Goal: Task Accomplishment & Management: Manage account settings

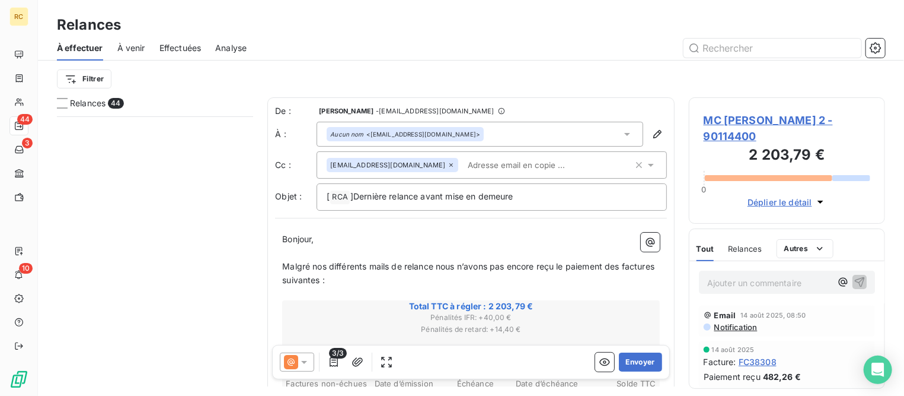
scroll to position [267, 184]
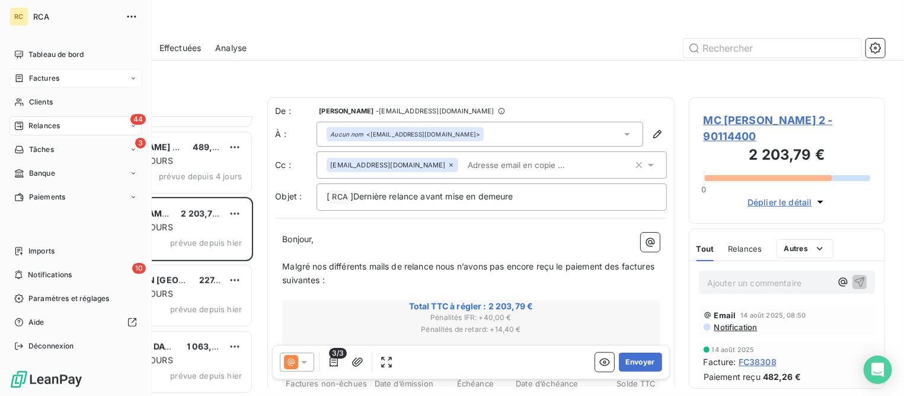
click at [37, 78] on span "Factures" at bounding box center [44, 78] width 30 height 11
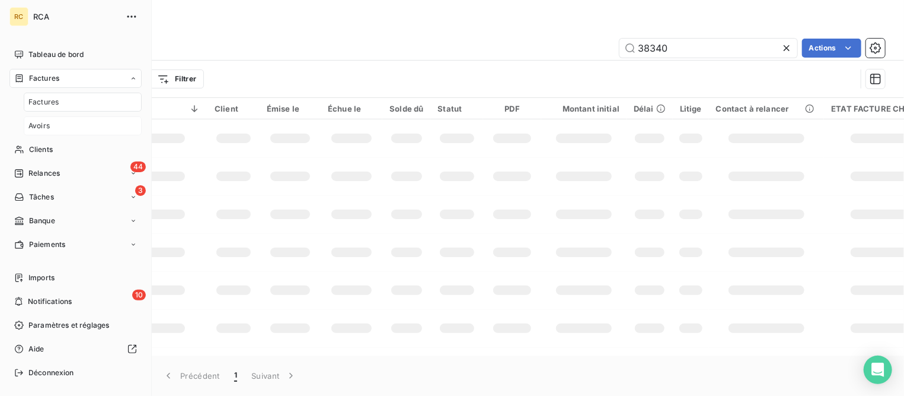
click at [39, 122] on span "Avoirs" at bounding box center [38, 125] width 21 height 11
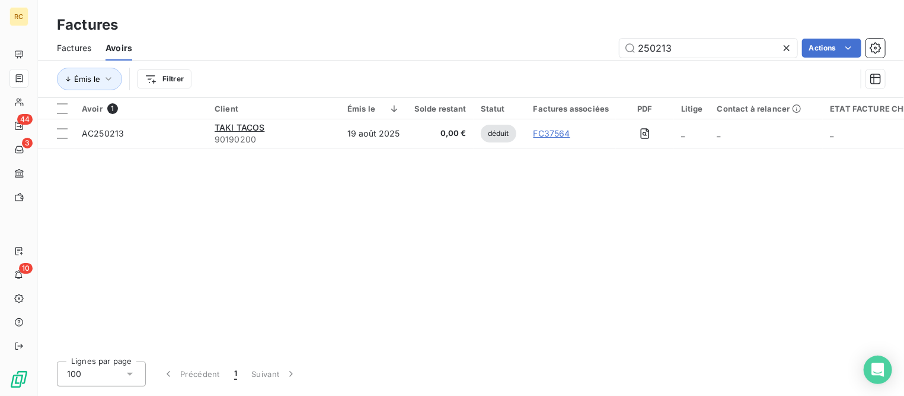
drag, startPoint x: 672, startPoint y: 43, endPoint x: 500, endPoint y: 37, distance: 172.1
click at [500, 37] on div "Factures Avoirs 250213 Actions" at bounding box center [471, 48] width 866 height 25
type input "230054"
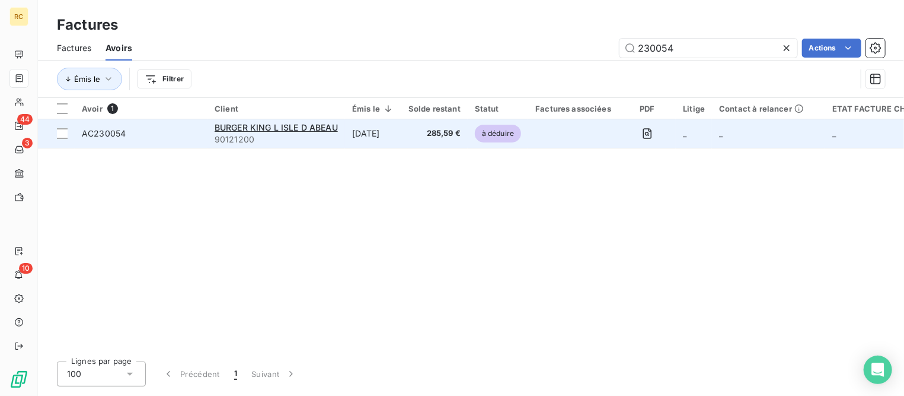
click at [114, 140] on td "AC230054" at bounding box center [141, 133] width 133 height 28
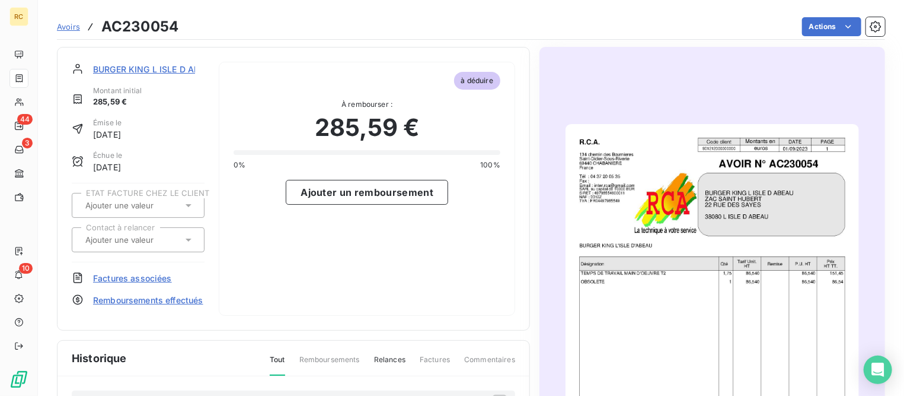
scroll to position [224, 0]
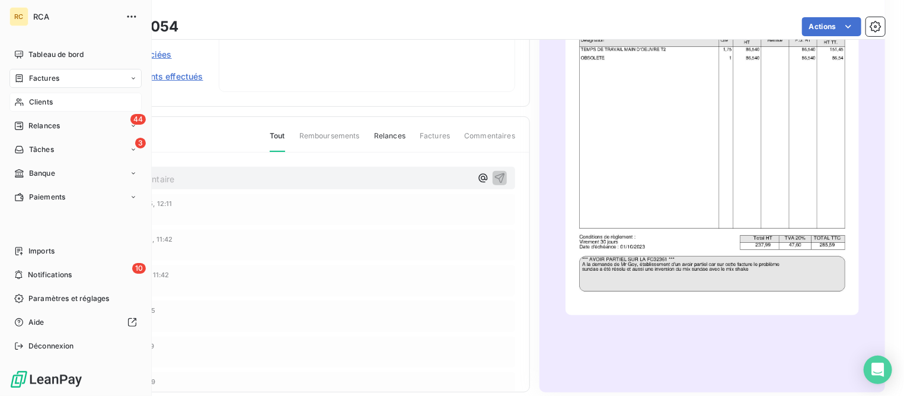
click at [39, 107] on span "Clients" at bounding box center [41, 102] width 24 height 11
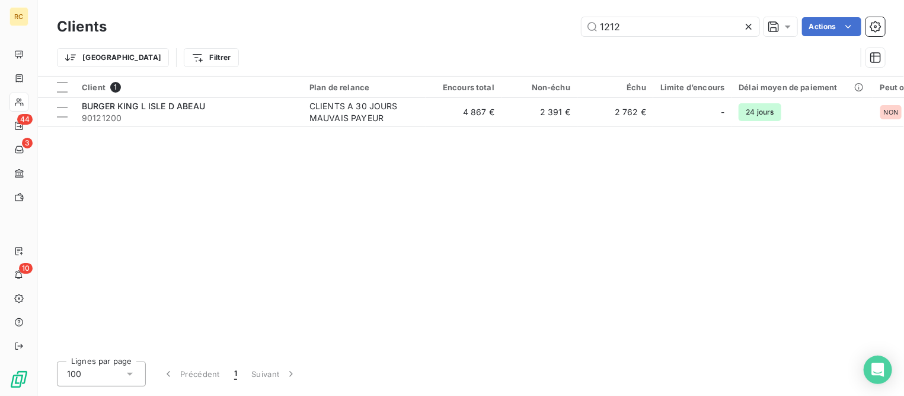
drag, startPoint x: 668, startPoint y: 26, endPoint x: 397, endPoint y: 28, distance: 271.0
click at [397, 28] on div "1212 Actions" at bounding box center [503, 26] width 764 height 19
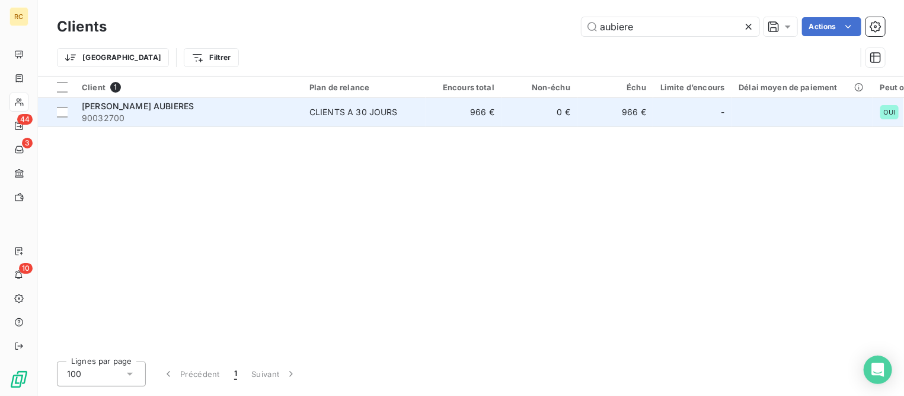
type input "aubiere"
click at [196, 106] on div "[PERSON_NAME] AUBIERES" at bounding box center [189, 106] width 214 height 12
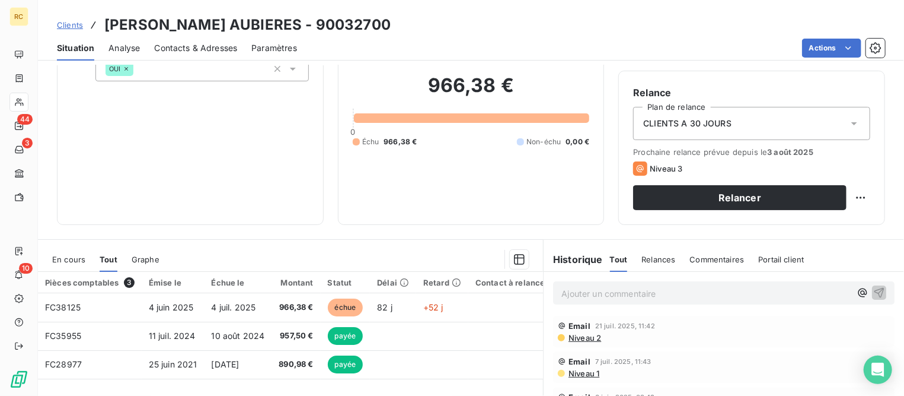
scroll to position [222, 0]
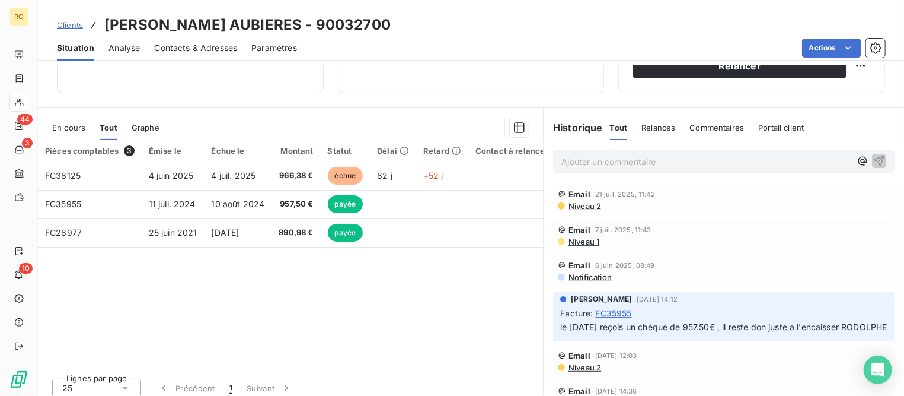
click at [69, 23] on span "Clients" at bounding box center [70, 24] width 26 height 9
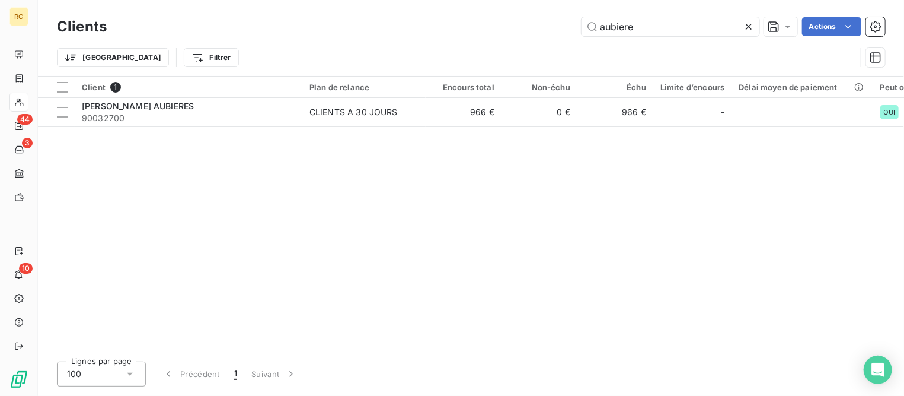
drag, startPoint x: 433, startPoint y: 1, endPoint x: 392, endPoint y: 1, distance: 40.9
click at [392, 1] on div "Clients aubiere Actions Trier Filtrer" at bounding box center [471, 38] width 866 height 76
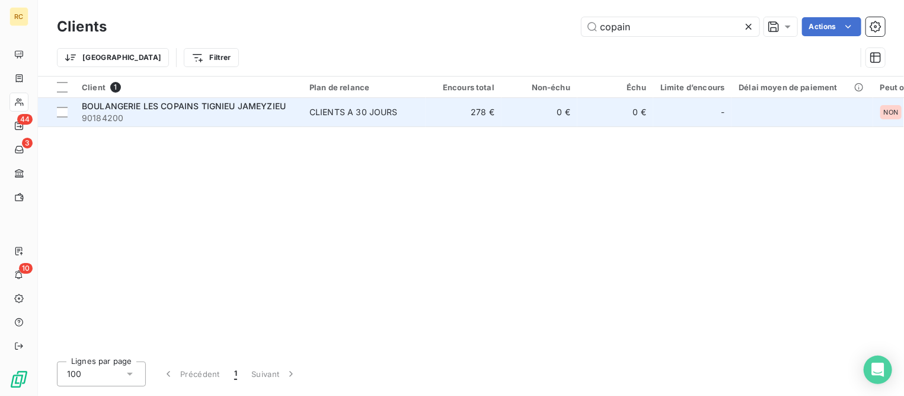
type input "copain"
click at [204, 101] on span "BOULANGERIE LES COPAINS TIGNIEU JAMEYZIEU" at bounding box center [184, 106] width 204 height 10
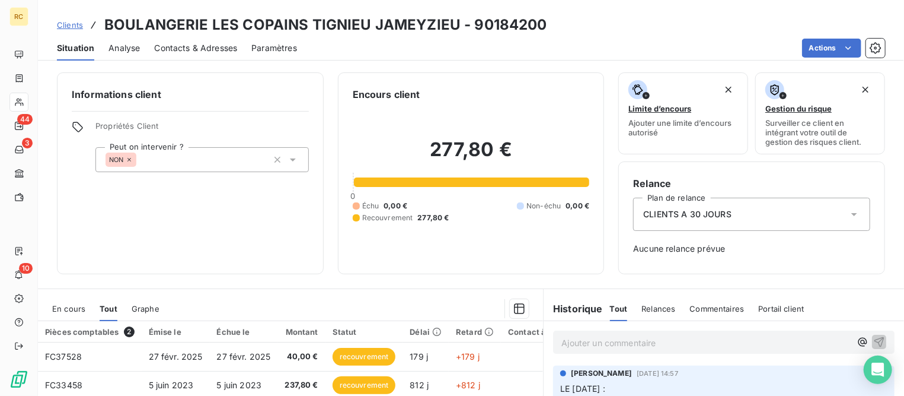
scroll to position [74, 0]
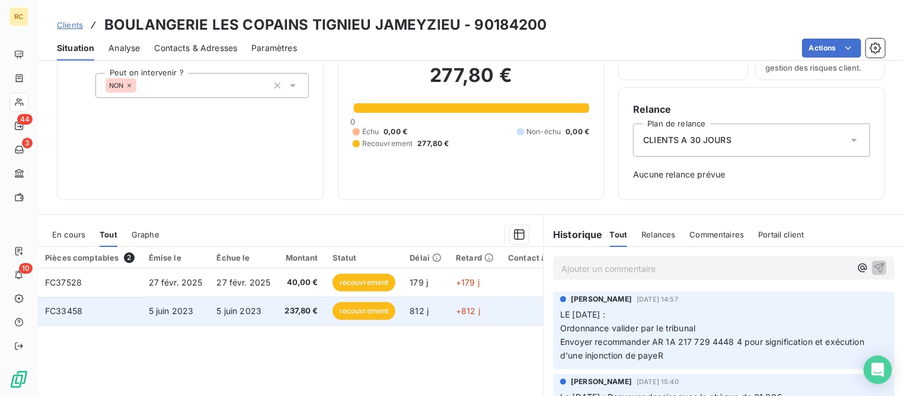
click at [244, 308] on span "5 juin 2023" at bounding box center [239, 310] width 45 height 10
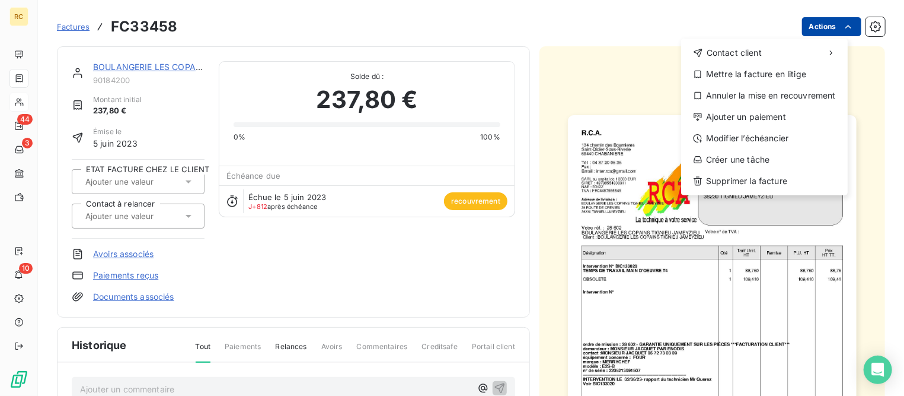
click at [811, 27] on html "RC 44 3 10 Factures FC33458 Actions Contact client Mettre la facture en litige …" at bounding box center [452, 198] width 904 height 396
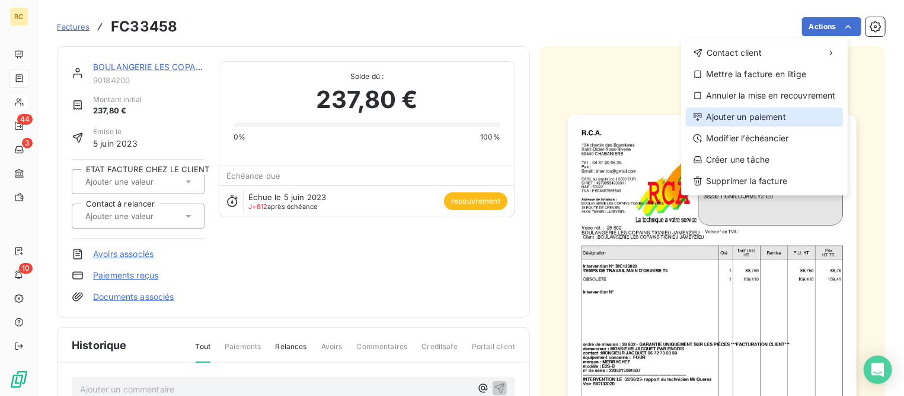
click at [741, 119] on div "Ajouter un paiement" at bounding box center [764, 116] width 157 height 19
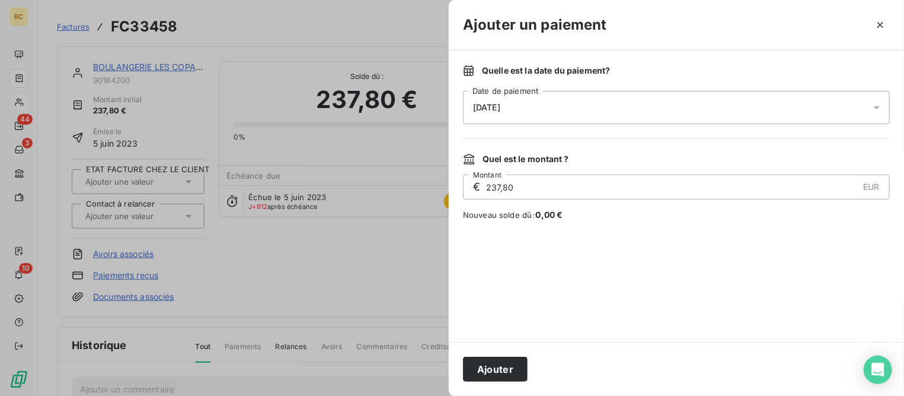
click at [595, 109] on div "[DATE]" at bounding box center [676, 107] width 427 height 33
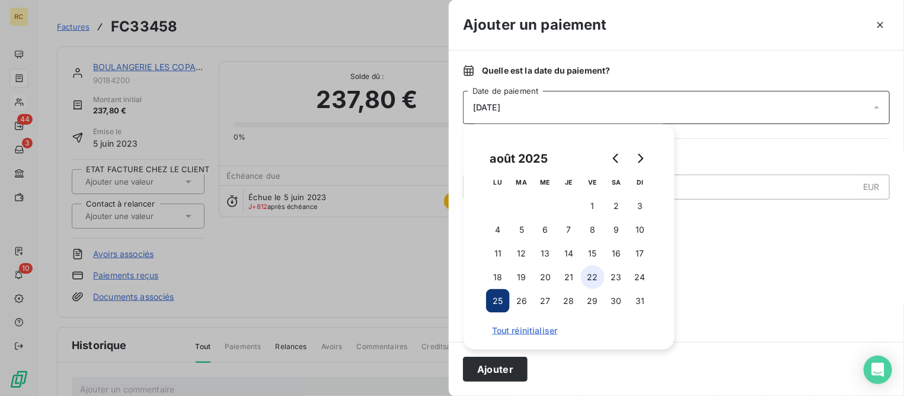
click at [595, 275] on button "22" at bounding box center [593, 277] width 24 height 24
click at [515, 368] on button "Ajouter" at bounding box center [495, 368] width 65 height 25
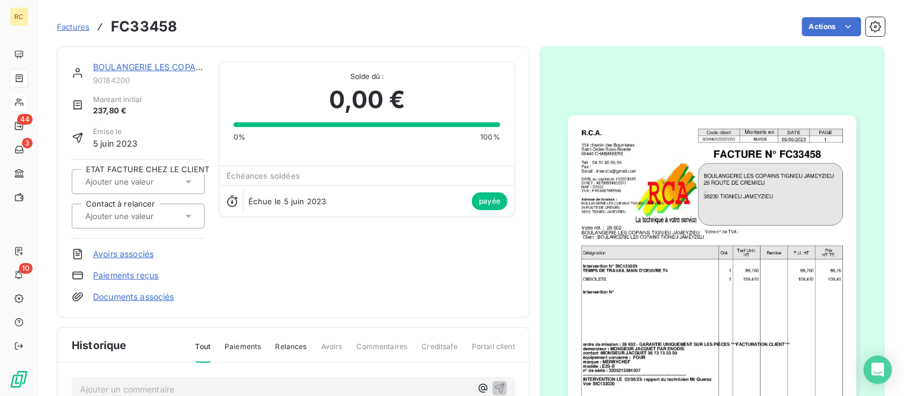
click at [162, 68] on link "BOULANGERIE LES COPAINS TIGNIEU JAMEYZIEU" at bounding box center [195, 67] width 204 height 10
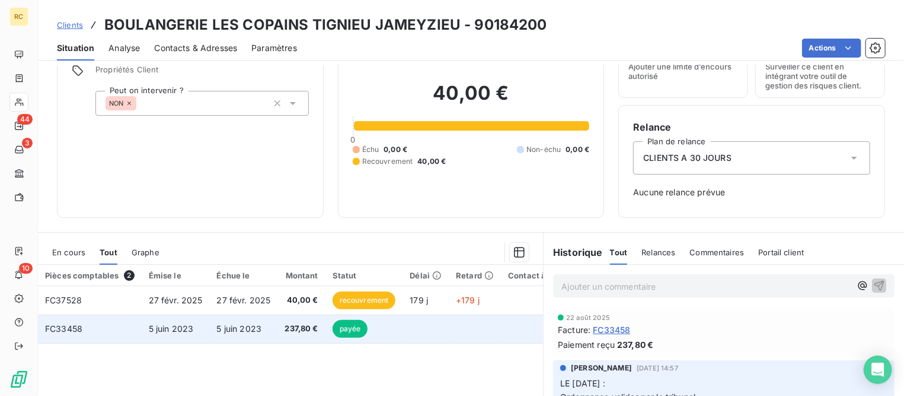
scroll to position [148, 0]
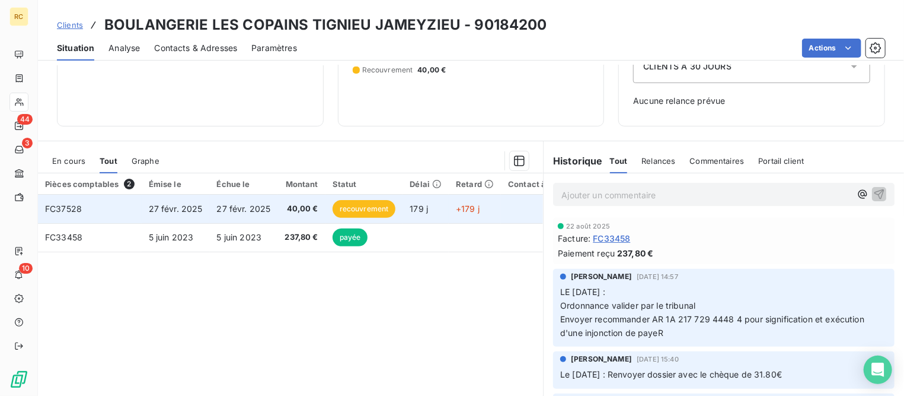
click at [185, 211] on span "27 févr. 2025" at bounding box center [176, 208] width 54 height 10
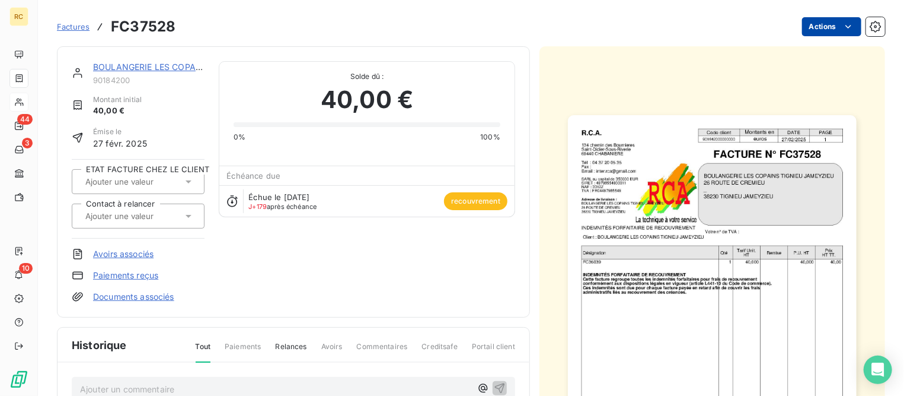
click at [805, 24] on html "RC 44 3 10 Factures FC37528 Actions BOULANGERIE LES COPAINS TIGNIEU JAMEYZIEU 9…" at bounding box center [452, 198] width 904 height 396
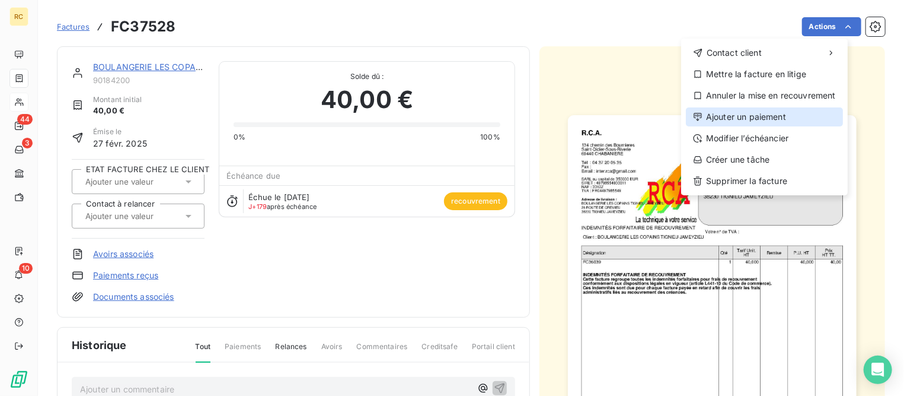
click at [737, 114] on div "Ajouter un paiement" at bounding box center [764, 116] width 157 height 19
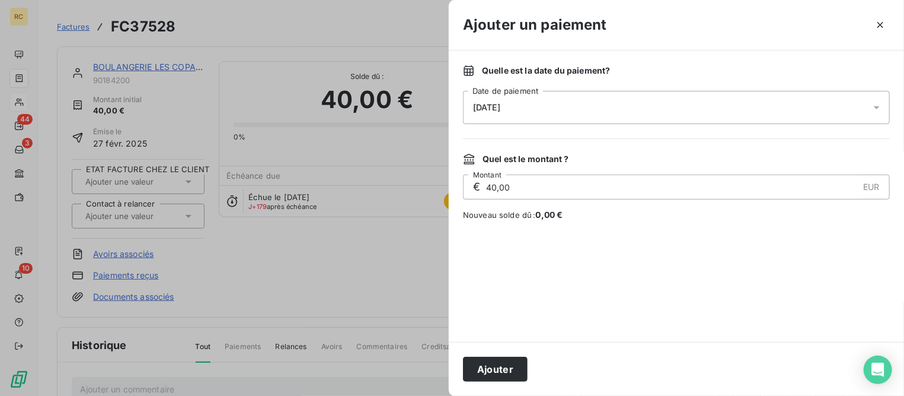
click at [599, 106] on div "[DATE]" at bounding box center [676, 107] width 427 height 33
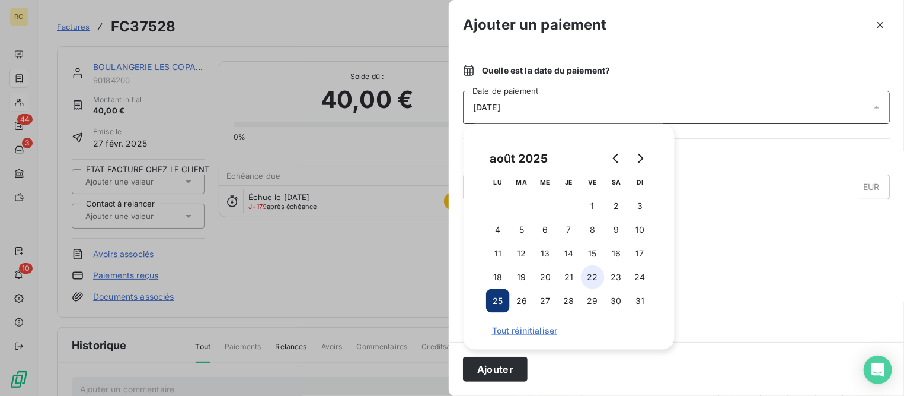
click at [589, 277] on button "22" at bounding box center [593, 277] width 24 height 24
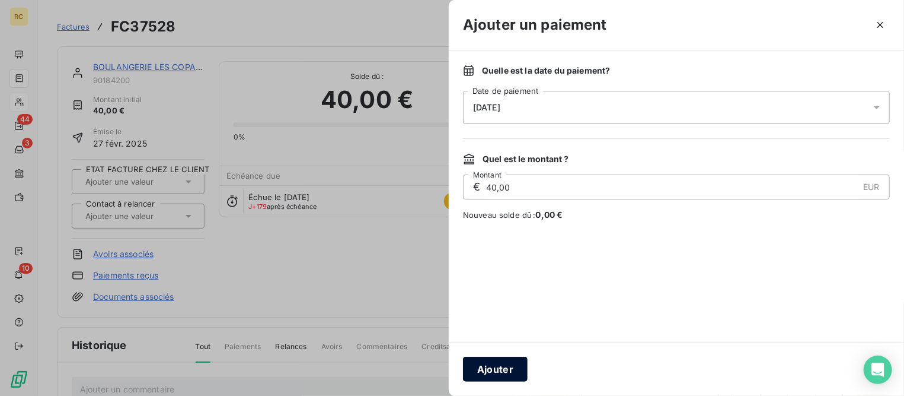
click at [508, 368] on button "Ajouter" at bounding box center [495, 368] width 65 height 25
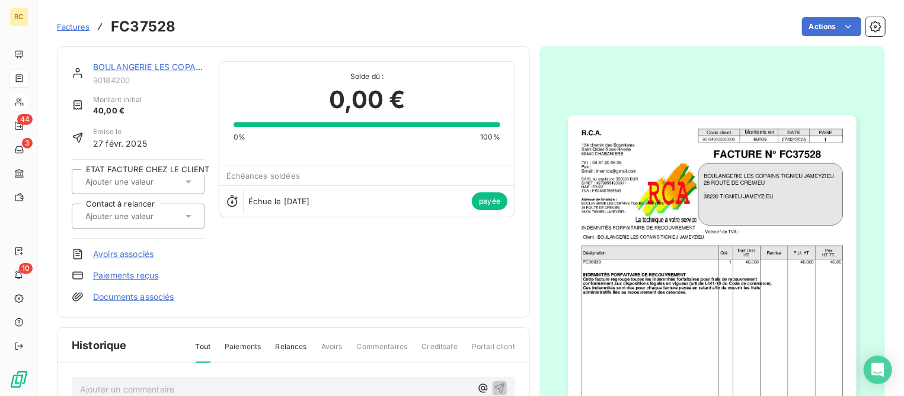
click at [73, 27] on span "Factures" at bounding box center [73, 26] width 33 height 9
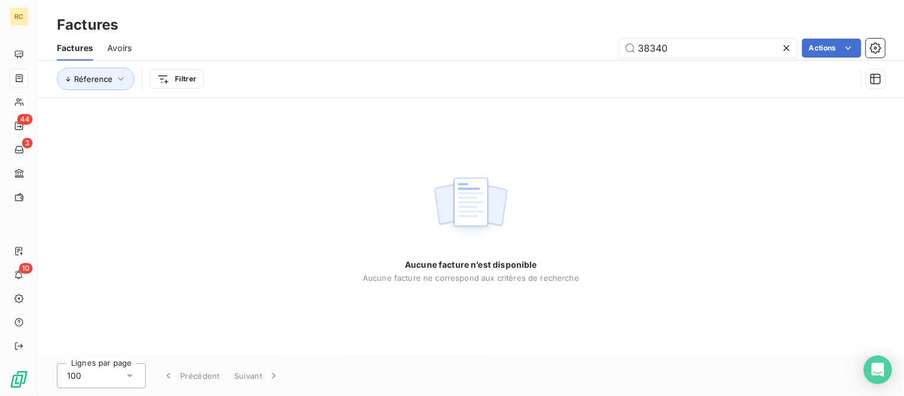
drag, startPoint x: 676, startPoint y: 47, endPoint x: 540, endPoint y: 38, distance: 136.7
click at [540, 39] on div "38340 Actions" at bounding box center [516, 48] width 740 height 19
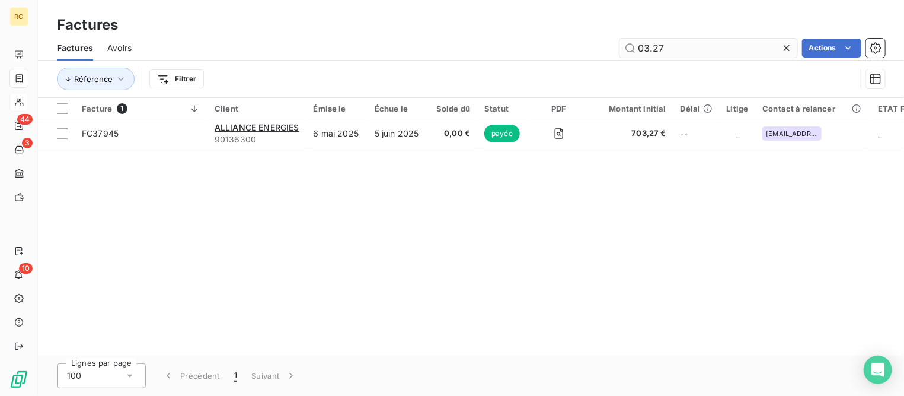
click at [654, 48] on input "03.27" at bounding box center [709, 48] width 178 height 19
type input "0327"
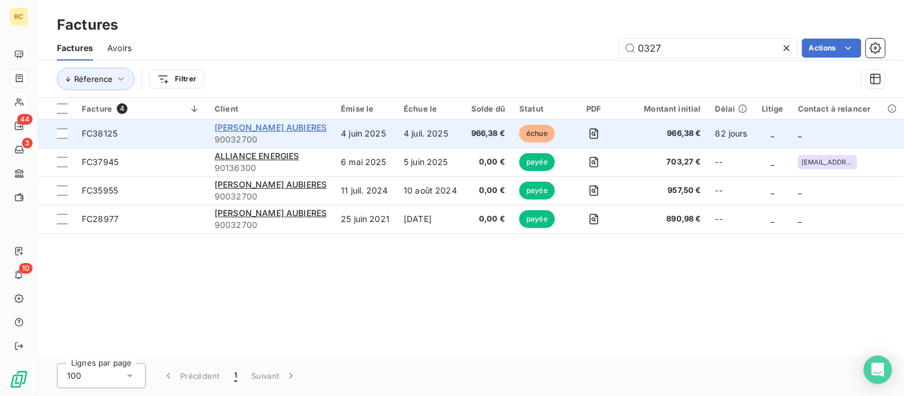
click at [283, 125] on span "[PERSON_NAME] AUBIERES" at bounding box center [271, 127] width 112 height 10
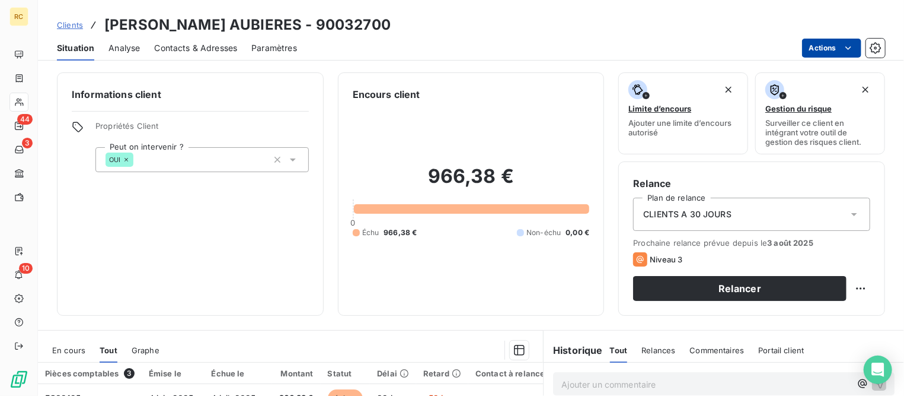
click at [830, 49] on html "RC 44 3 10 Clients [PERSON_NAME] AUBIERES - 90032700 Situation Analyse Contacts…" at bounding box center [452, 198] width 904 height 396
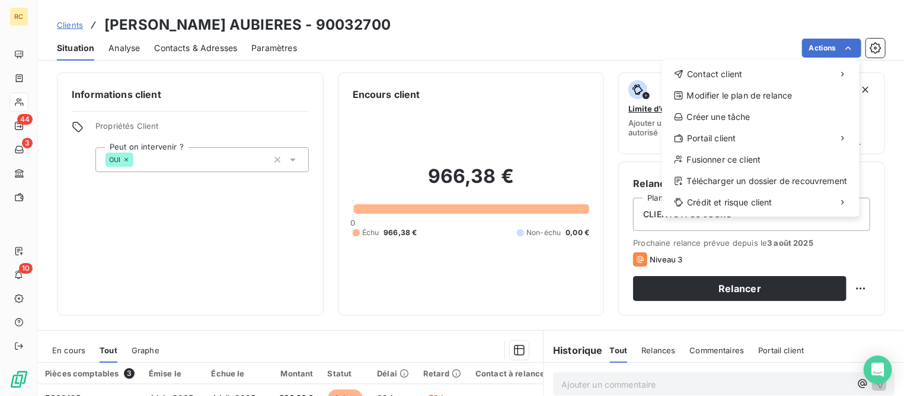
click at [532, 136] on html "RC 44 3 10 Clients [PERSON_NAME] AUBIERES - 90032700 Situation Analyse Contacts…" at bounding box center [452, 198] width 904 height 396
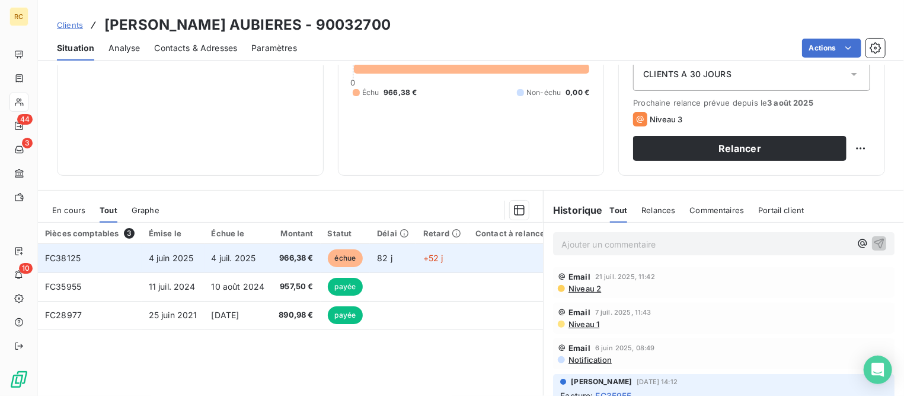
scroll to position [148, 0]
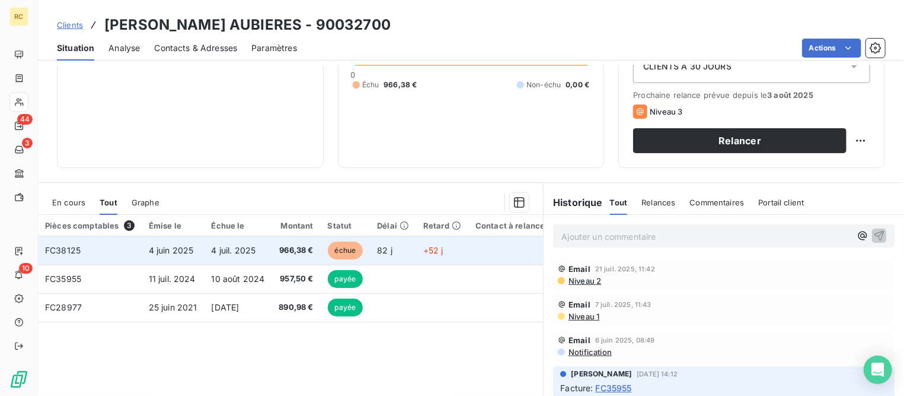
click at [230, 250] on span "4 juil. 2025" at bounding box center [234, 250] width 44 height 10
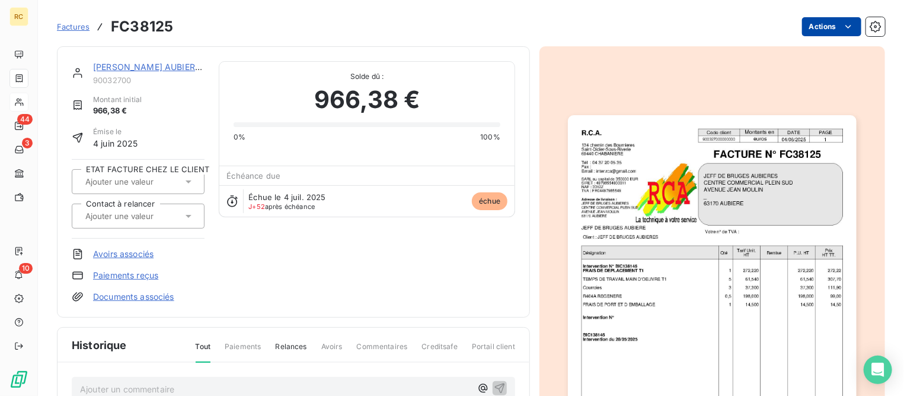
click at [829, 17] on html "RC 44 3 10 Factures FC38125 Actions [PERSON_NAME] AUBIERES 90032700 Montant ini…" at bounding box center [452, 198] width 904 height 396
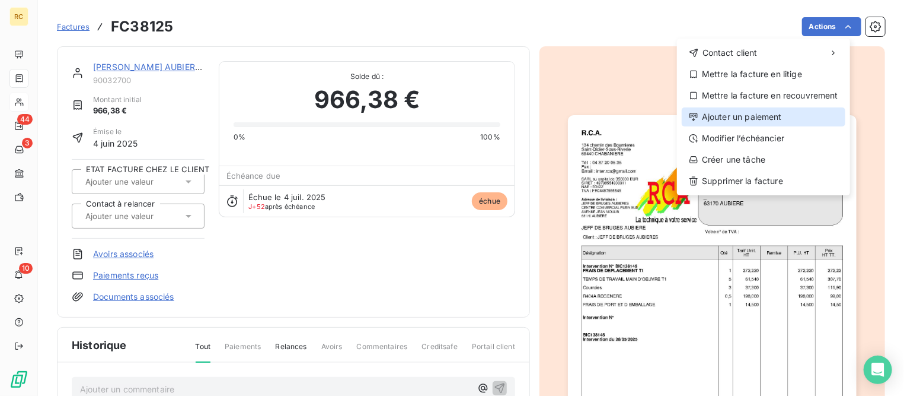
click at [745, 117] on div "Ajouter un paiement" at bounding box center [764, 116] width 164 height 19
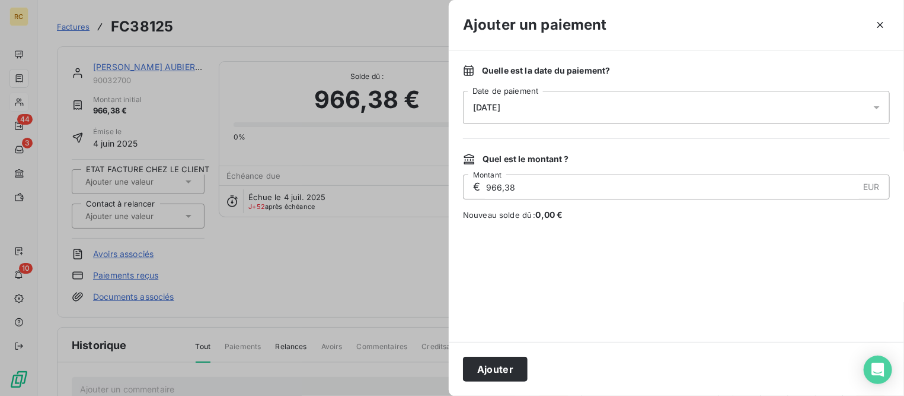
click at [720, 111] on div "[DATE]" at bounding box center [676, 107] width 427 height 33
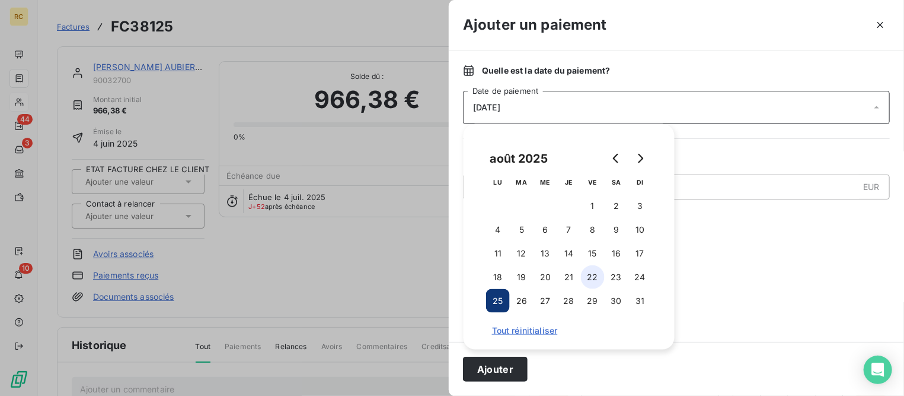
click at [595, 277] on button "22" at bounding box center [593, 277] width 24 height 24
click at [505, 373] on button "Ajouter" at bounding box center [495, 368] width 65 height 25
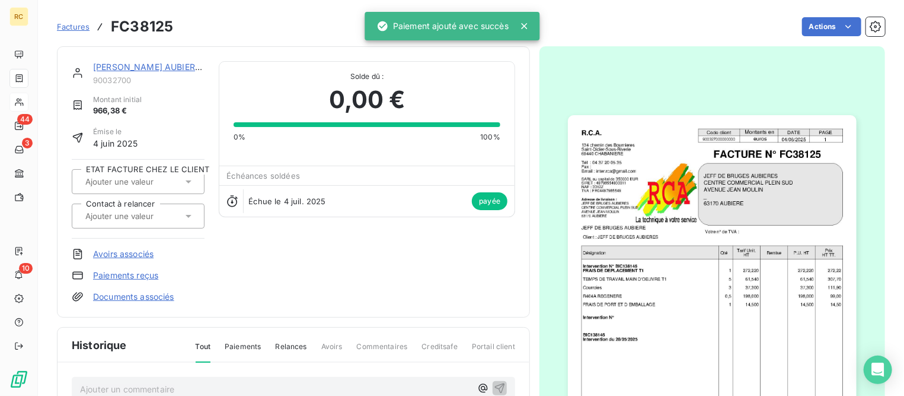
click at [69, 27] on span "Factures" at bounding box center [73, 26] width 33 height 9
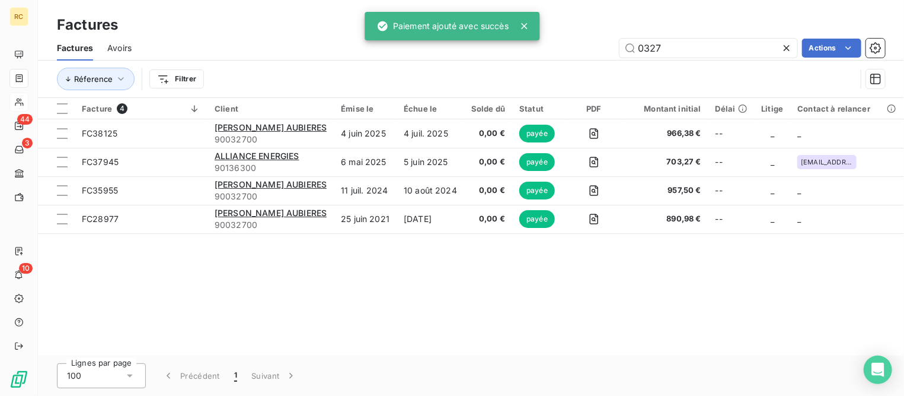
drag, startPoint x: 679, startPoint y: 49, endPoint x: 491, endPoint y: 43, distance: 188.1
click at [491, 43] on div "RC 44 3 10 Factures Factures Avoirs 0327 Actions Réference Filtrer Facture 4 Cl…" at bounding box center [452, 198] width 904 height 396
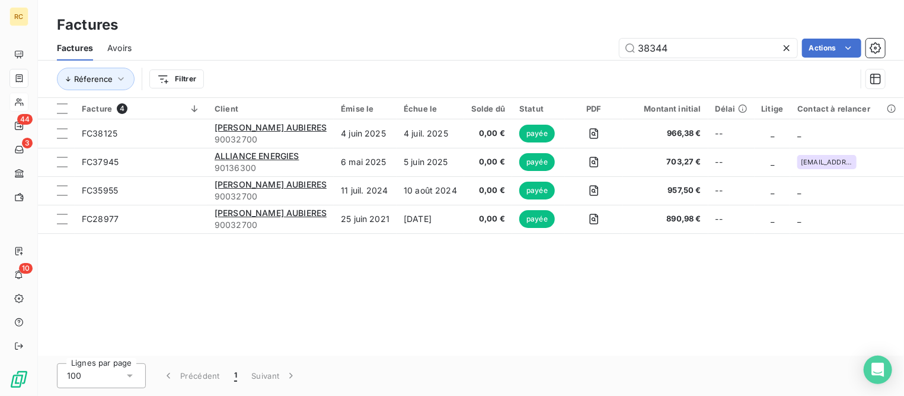
type input "38344"
